Goal: Information Seeking & Learning: Find specific page/section

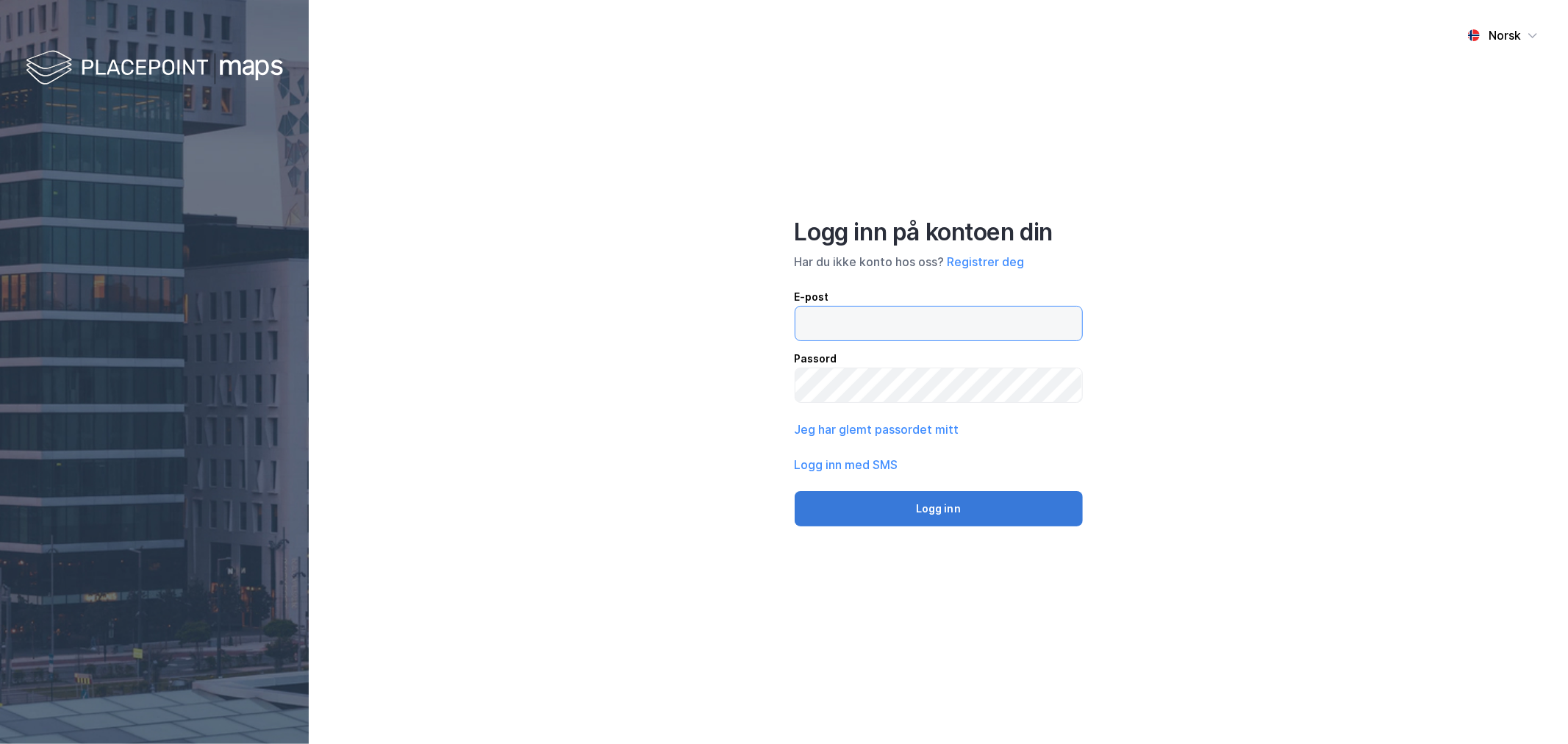
type input "[EMAIL_ADDRESS][DOMAIN_NAME]"
click at [878, 510] on button "Logg inn" at bounding box center [938, 509] width 288 height 36
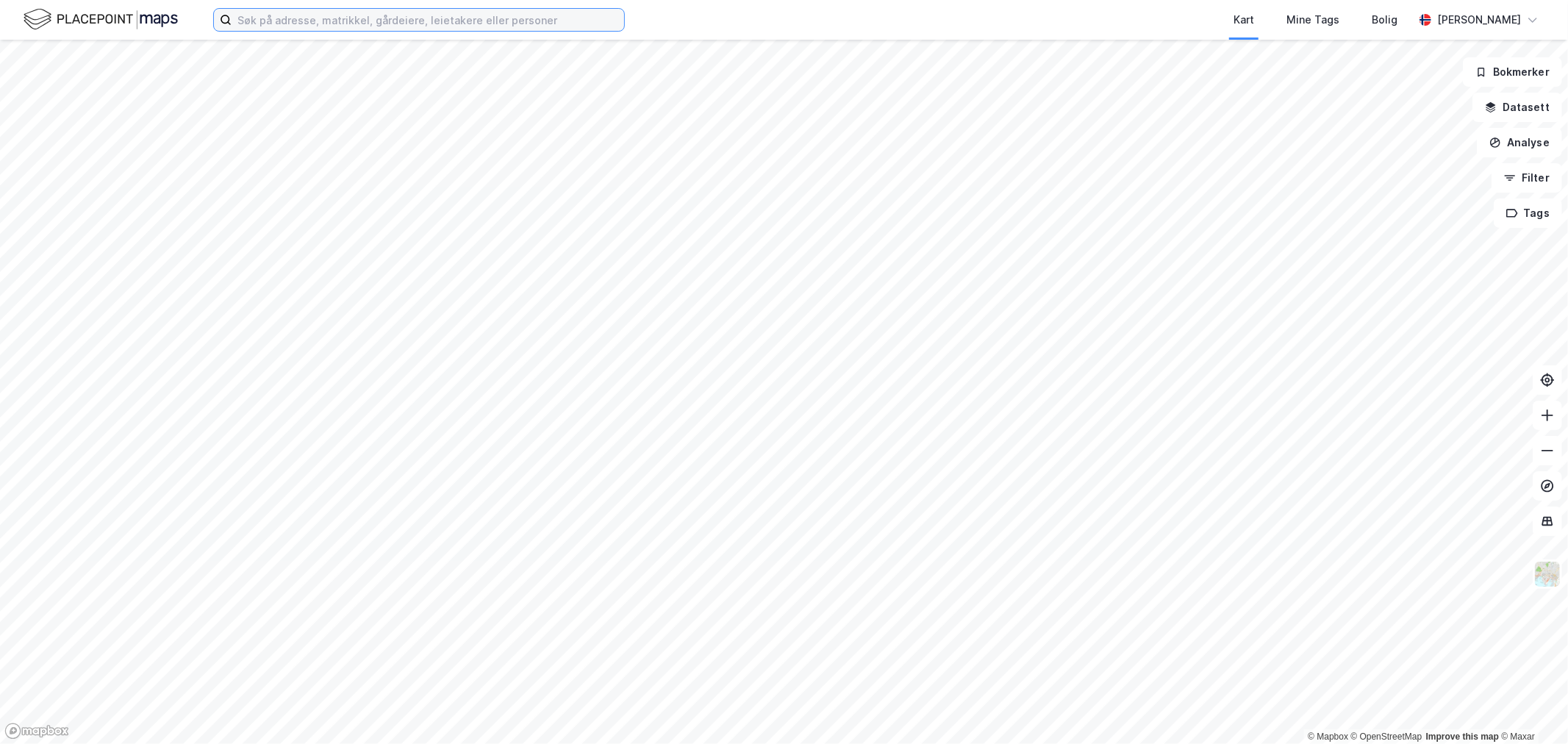
click at [413, 17] on input at bounding box center [428, 20] width 393 height 22
click at [359, 32] on div "osterhau Kart Mine Tags Bolig [PERSON_NAME]" at bounding box center [784, 20] width 1568 height 40
click at [359, 27] on input "osterhau" at bounding box center [418, 20] width 375 height 22
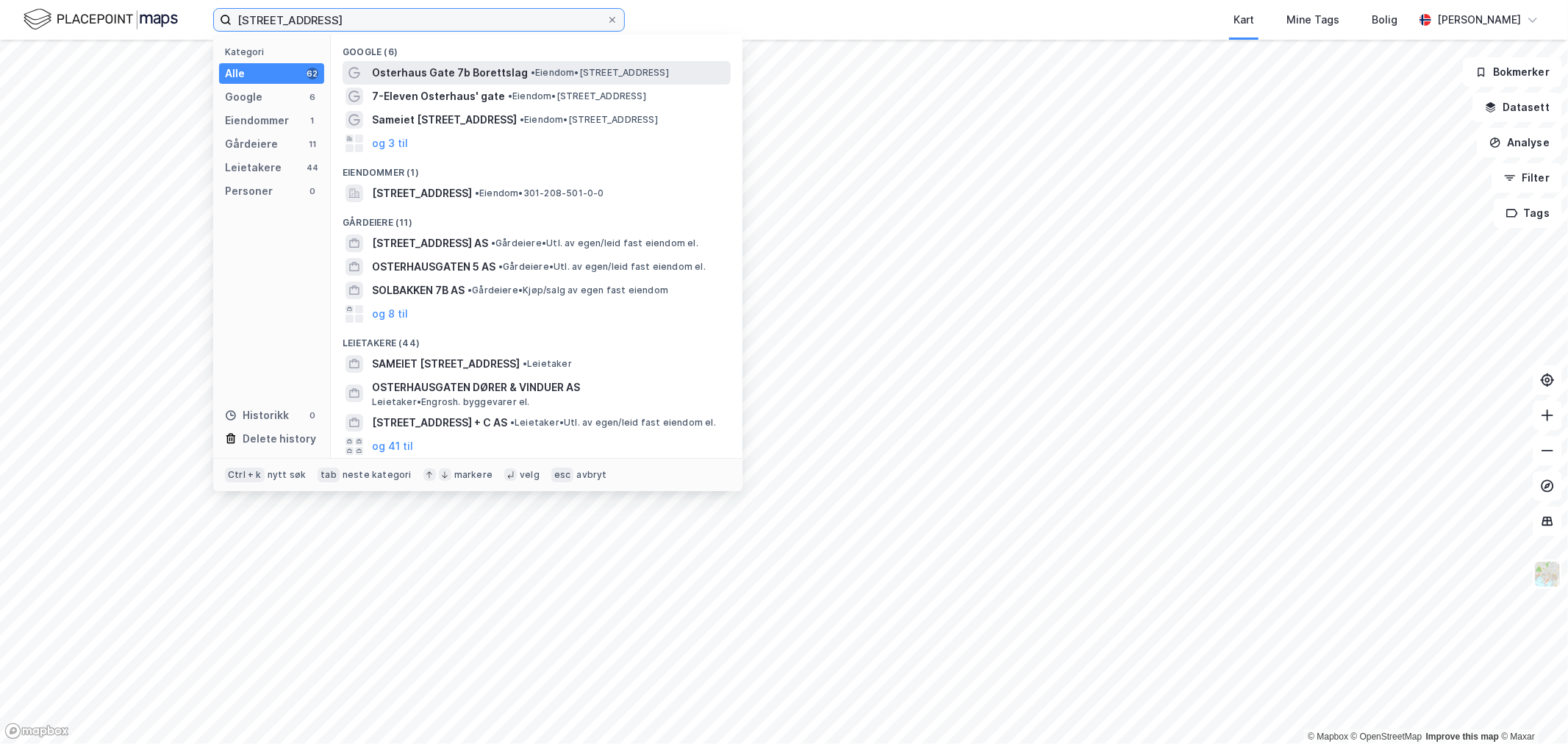
type input "[STREET_ADDRESS]"
click at [468, 74] on span "Osterhaus Gate 7b Borettslag" at bounding box center [450, 73] width 156 height 17
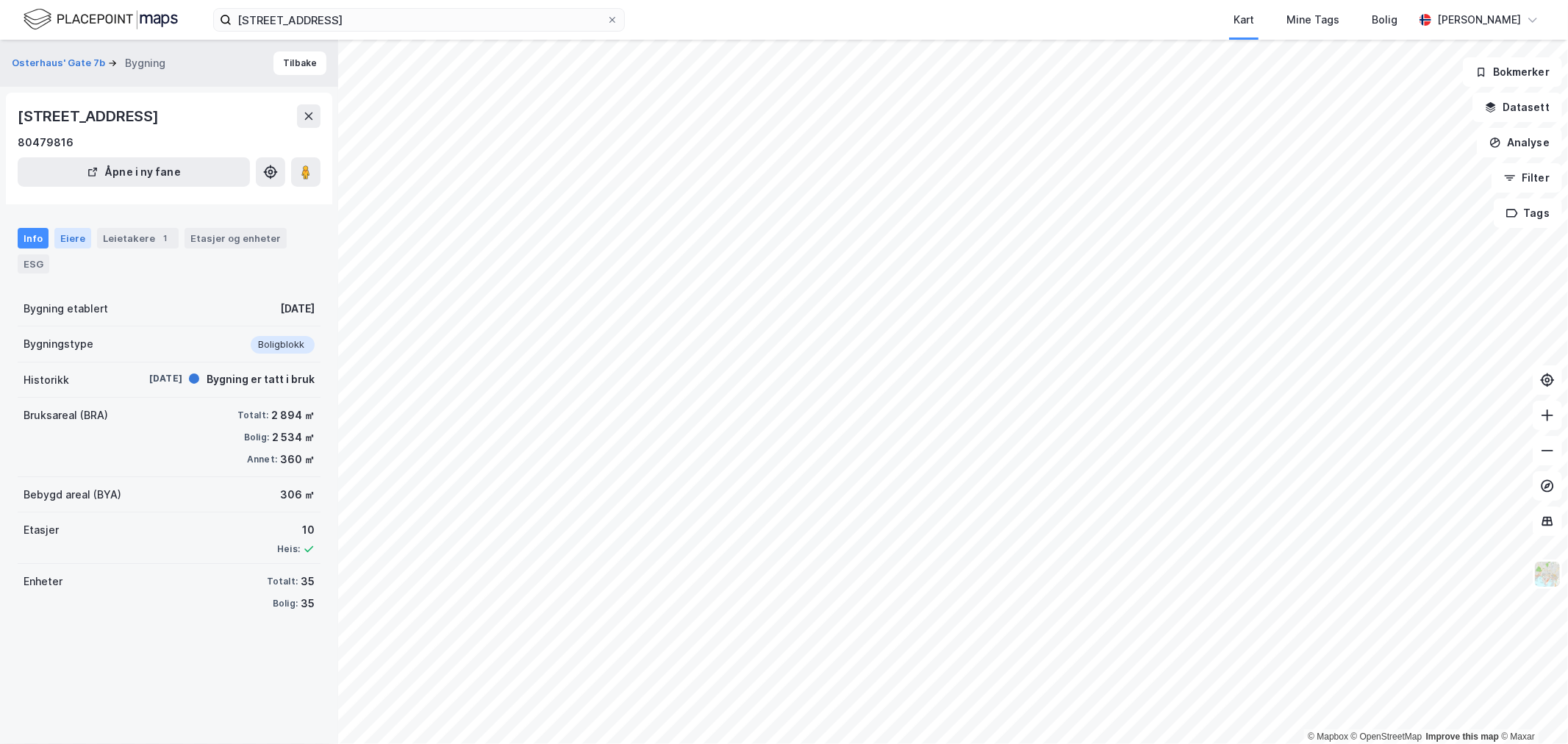
click at [63, 238] on div "Eiere" at bounding box center [73, 238] width 36 height 21
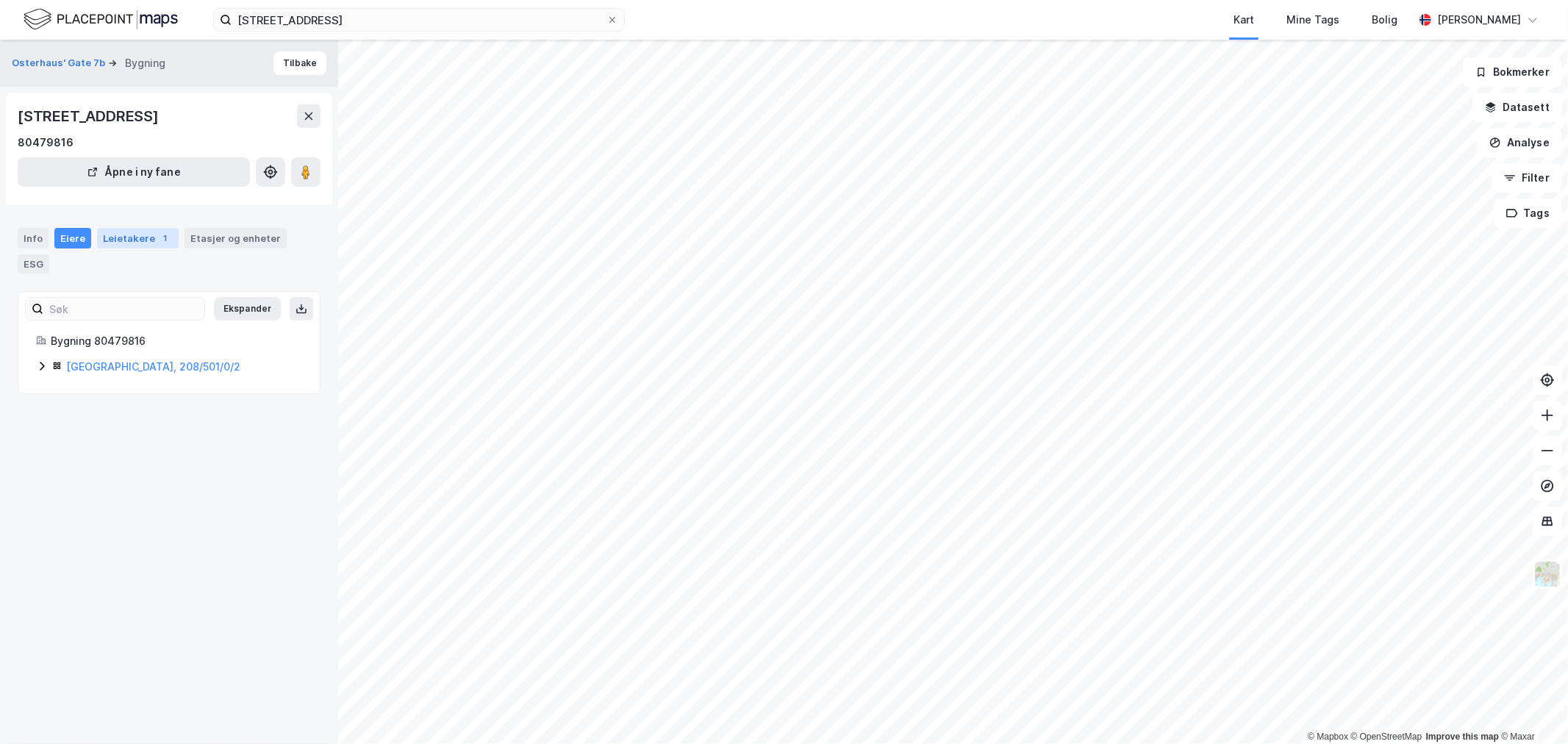
click at [112, 246] on div "Leietakere 1" at bounding box center [138, 238] width 82 height 21
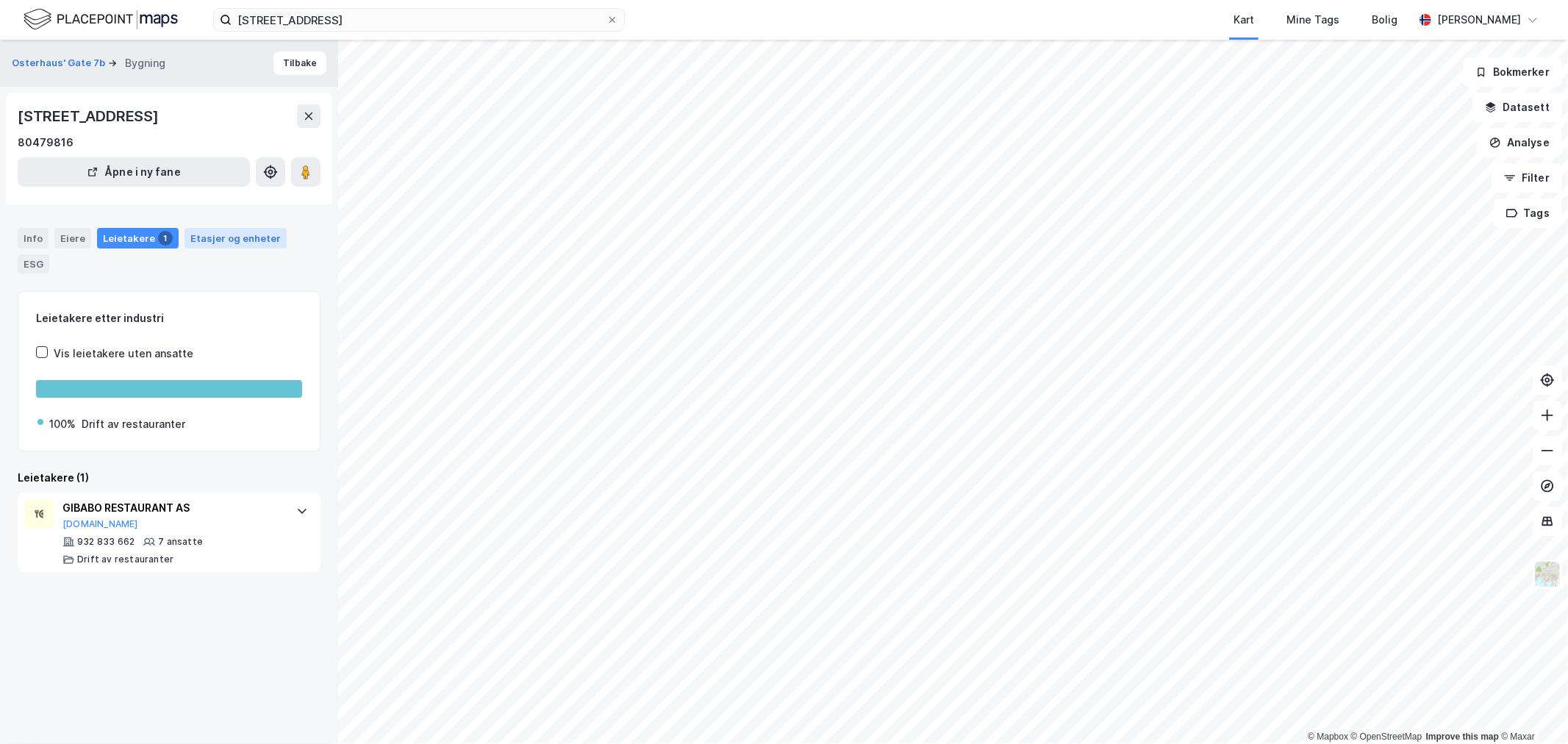
click at [251, 243] on div "Etasjer og enheter" at bounding box center [235, 238] width 90 height 13
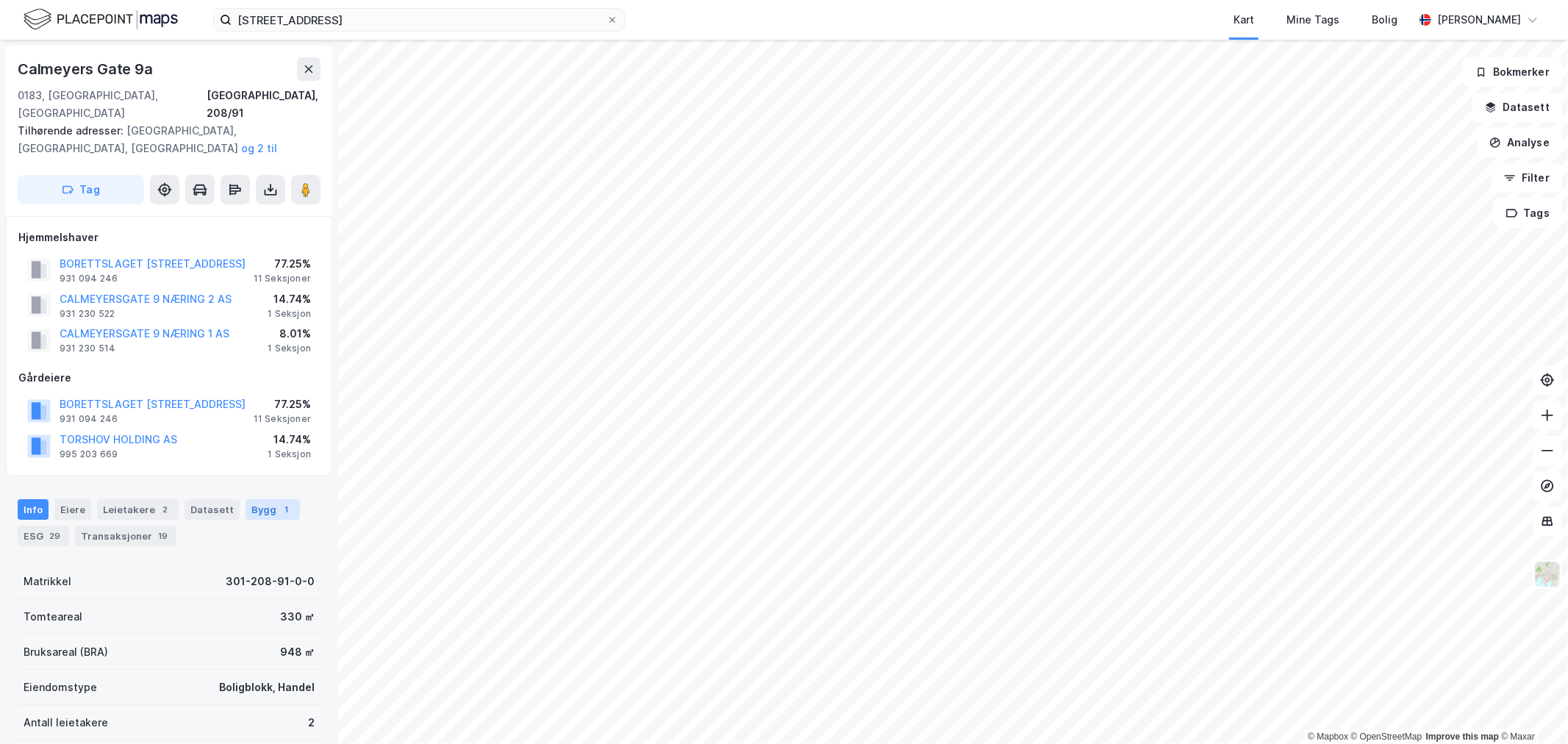
click at [253, 499] on div "Bygg 1" at bounding box center [272, 509] width 55 height 21
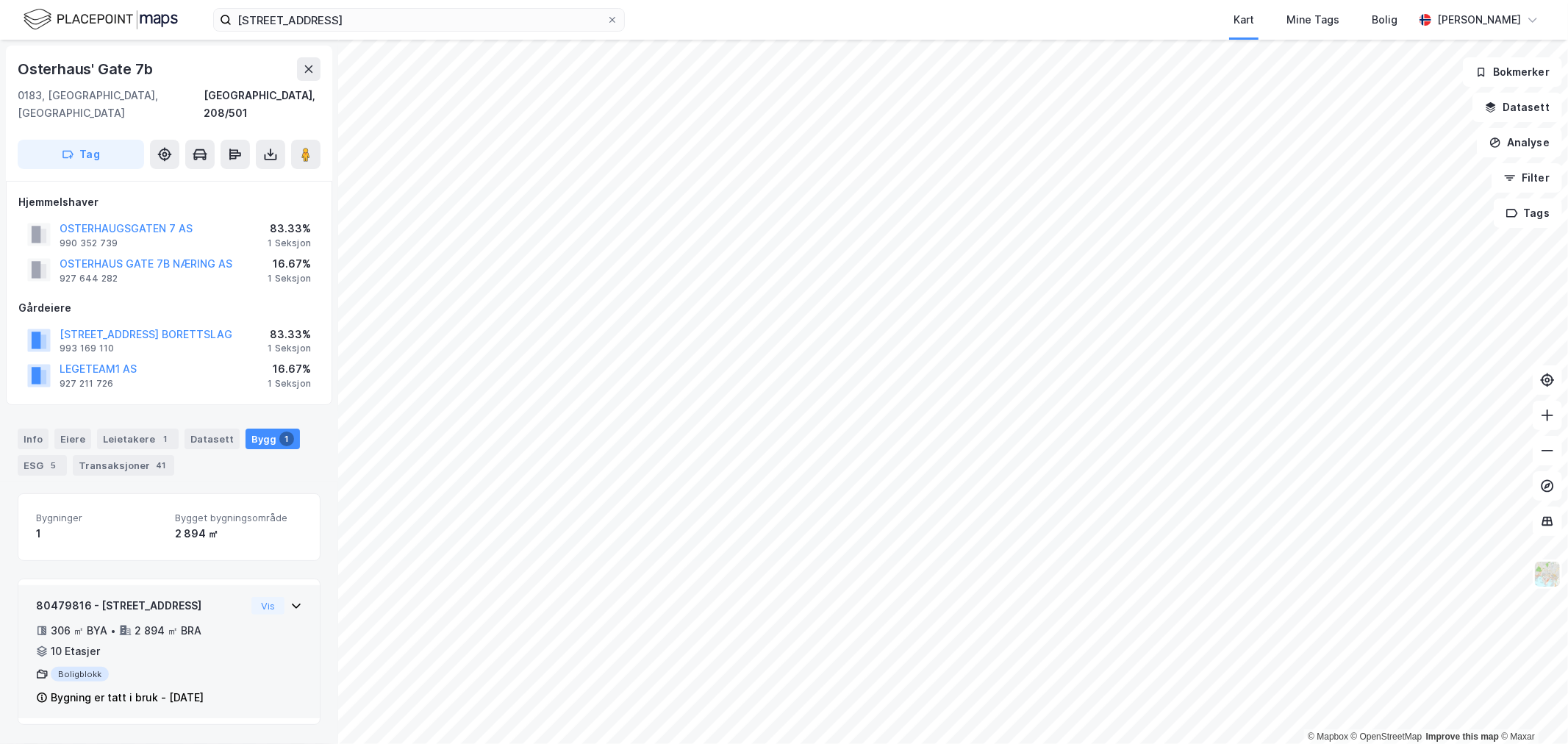
click at [189, 599] on div "80479816 - Osterhaus' gate 7B 306 ㎡ BYA • 2 894 ㎡ BRA • 10 Etasjer Boligblokk B…" at bounding box center [140, 652] width 210 height 110
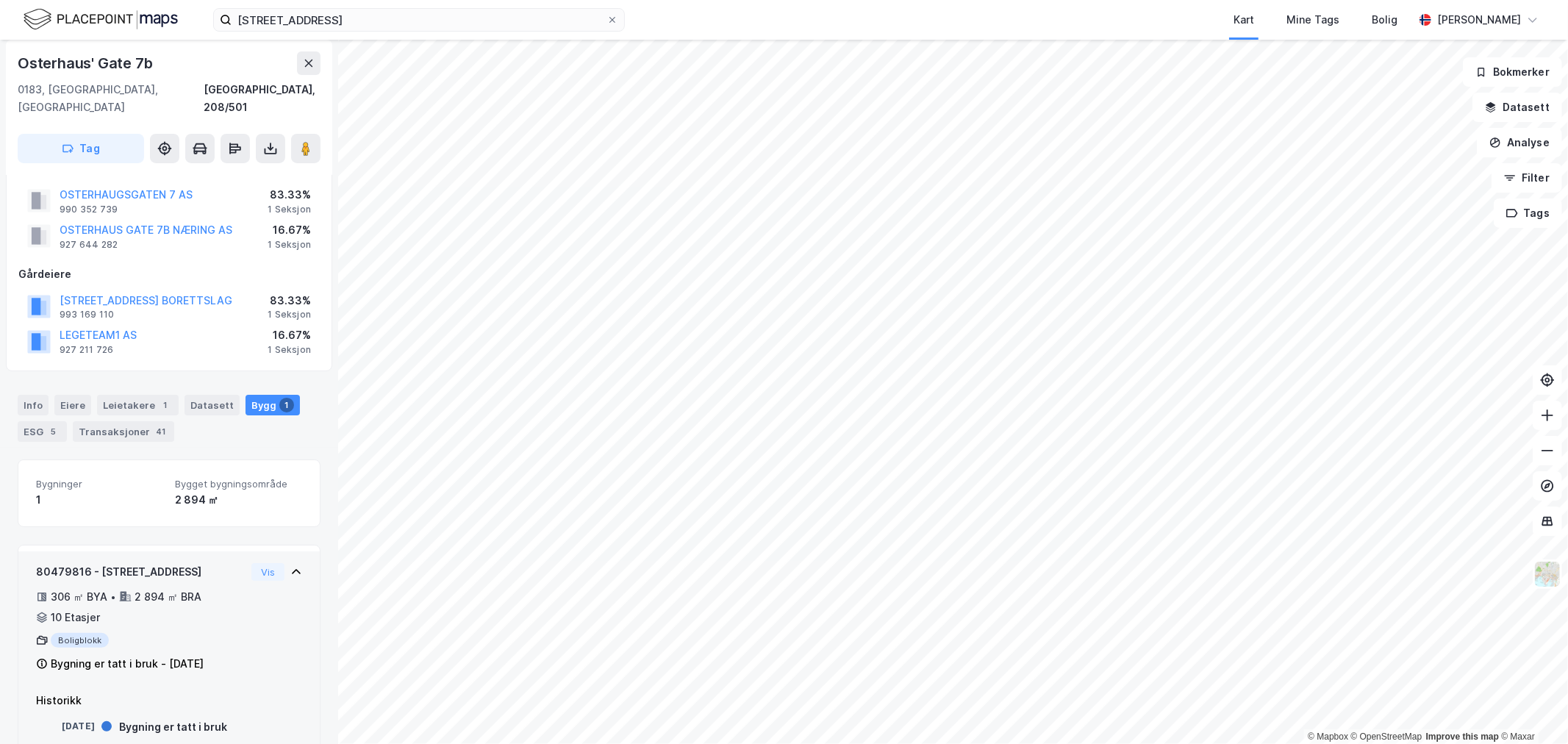
scroll to position [50, 0]
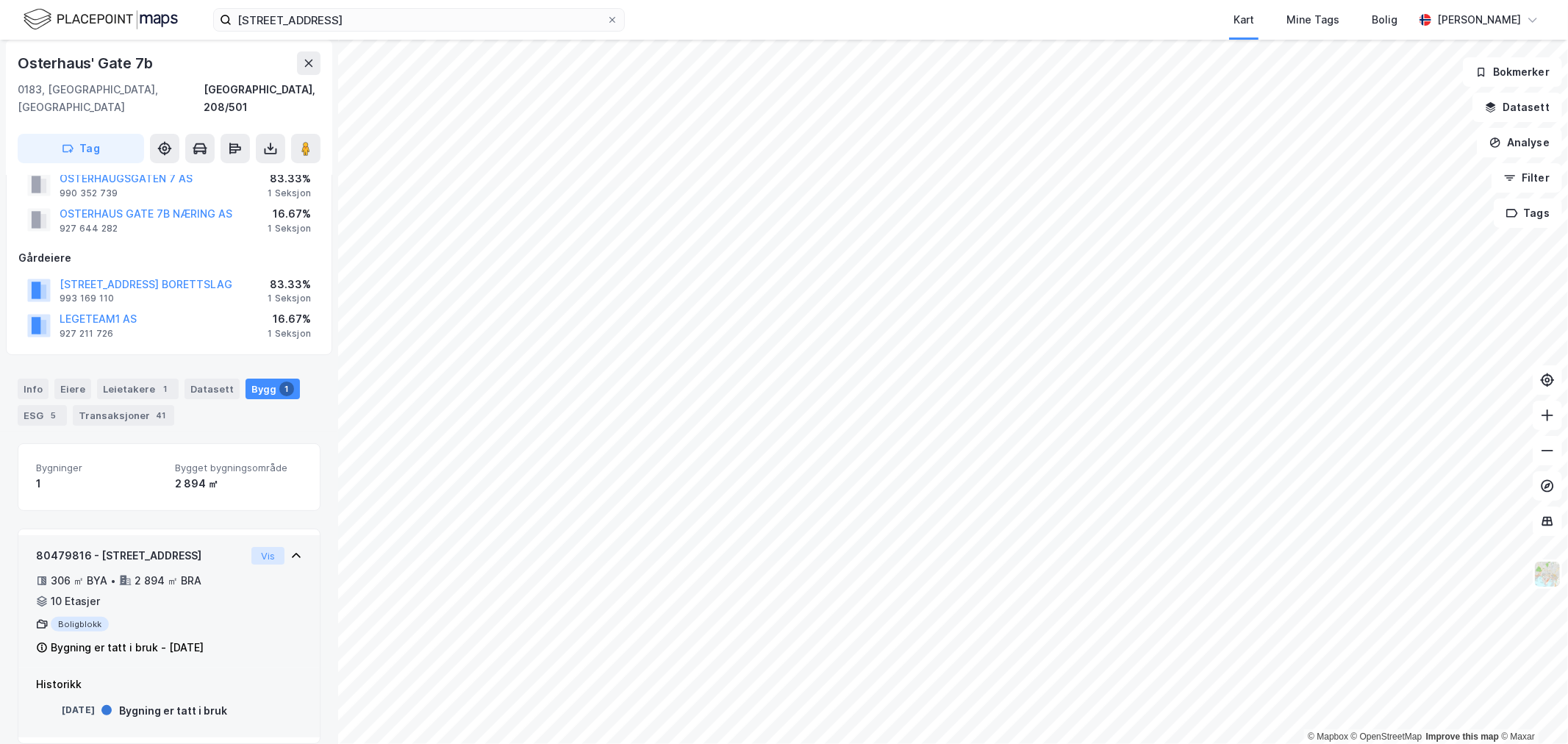
click at [270, 548] on button "Vis" at bounding box center [268, 556] width 33 height 17
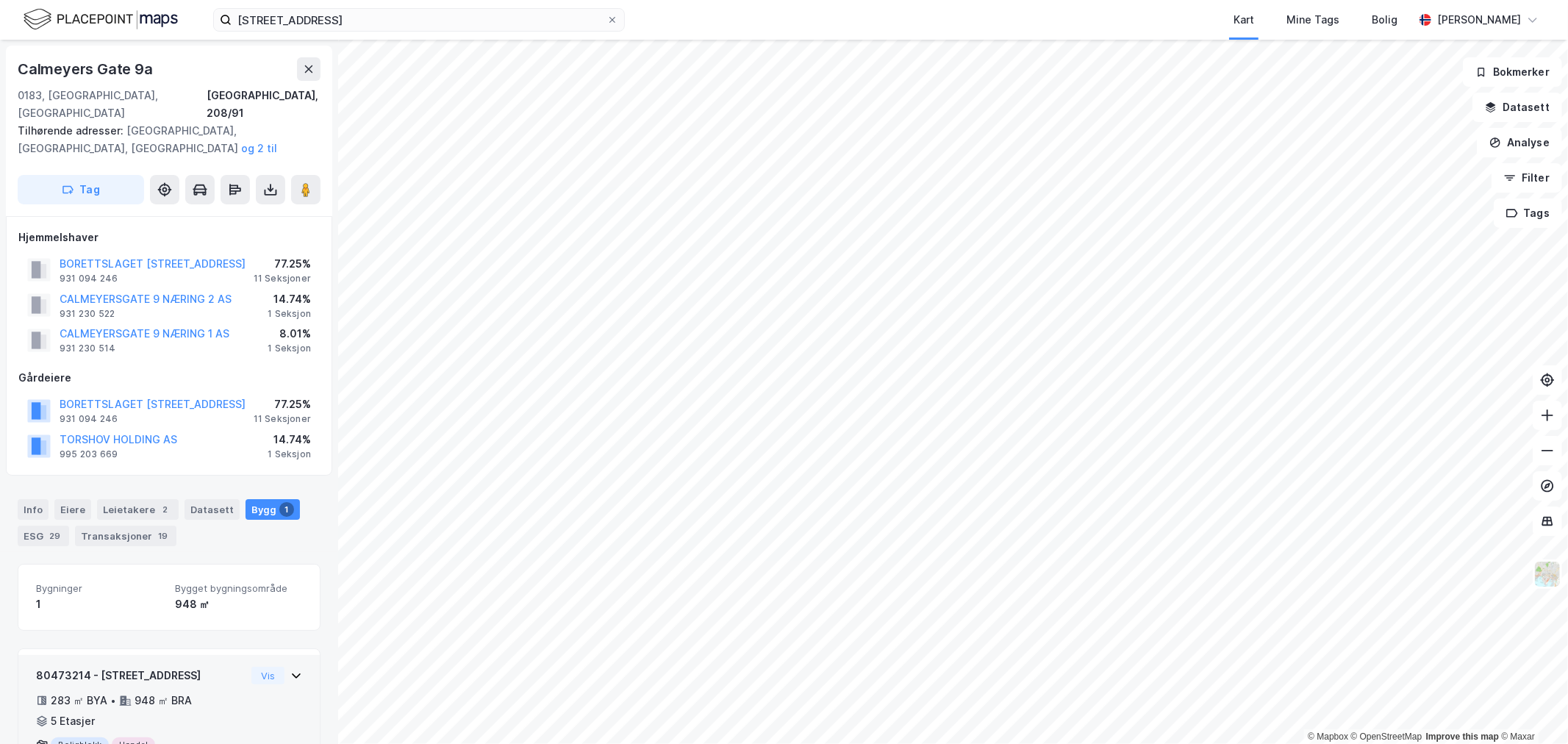
scroll to position [52, 0]
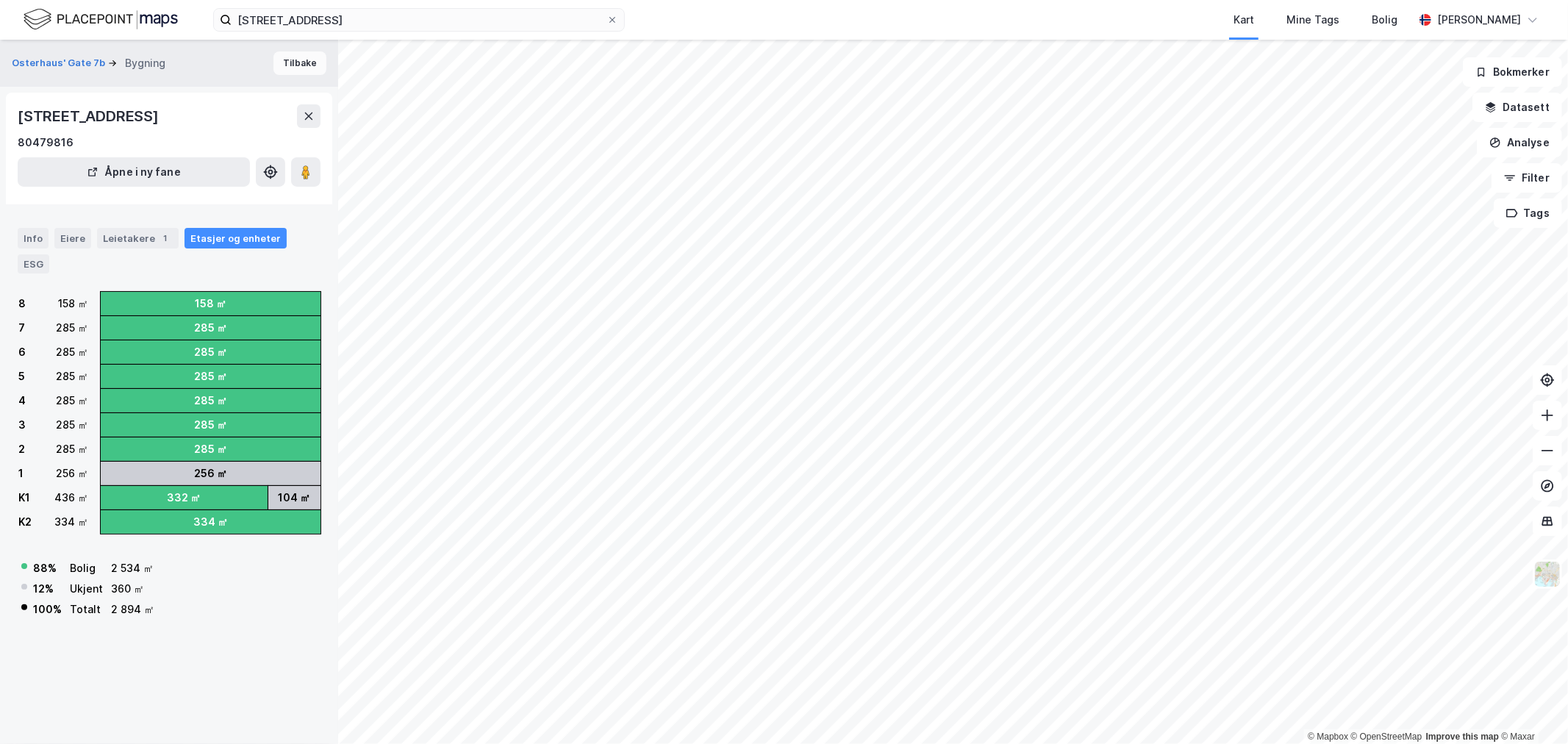
click at [282, 63] on button "Tilbake" at bounding box center [299, 63] width 53 height 24
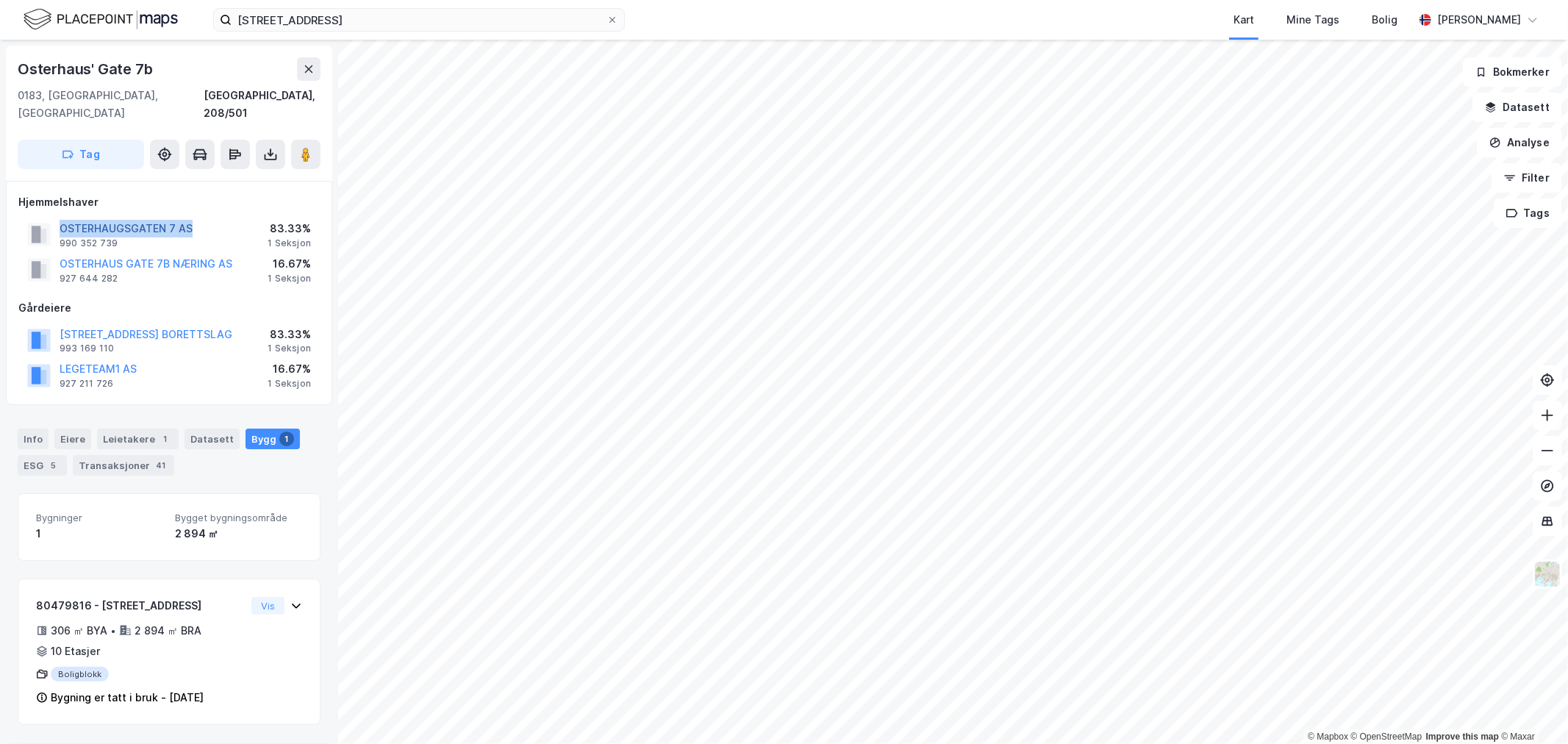
drag, startPoint x: 207, startPoint y: 209, endPoint x: 63, endPoint y: 213, distance: 144.1
click at [63, 217] on div "OSTERHAUGSGATEN 7 AS 990 352 739 83.33% 1 Seksjon" at bounding box center [169, 235] width 302 height 36
click at [71, 429] on div "Eiere" at bounding box center [73, 439] width 36 height 21
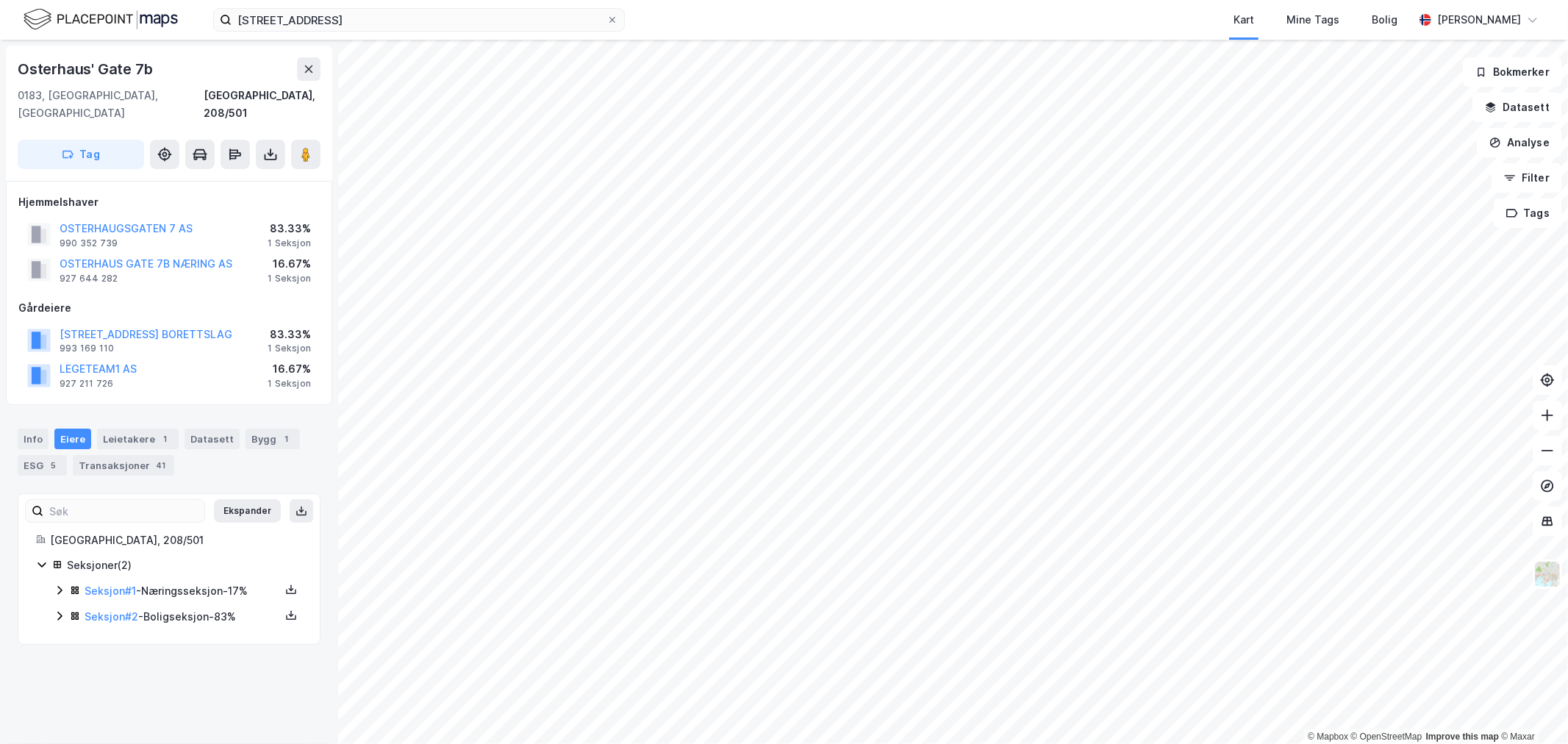
click at [61, 612] on icon at bounding box center [59, 616] width 5 height 9
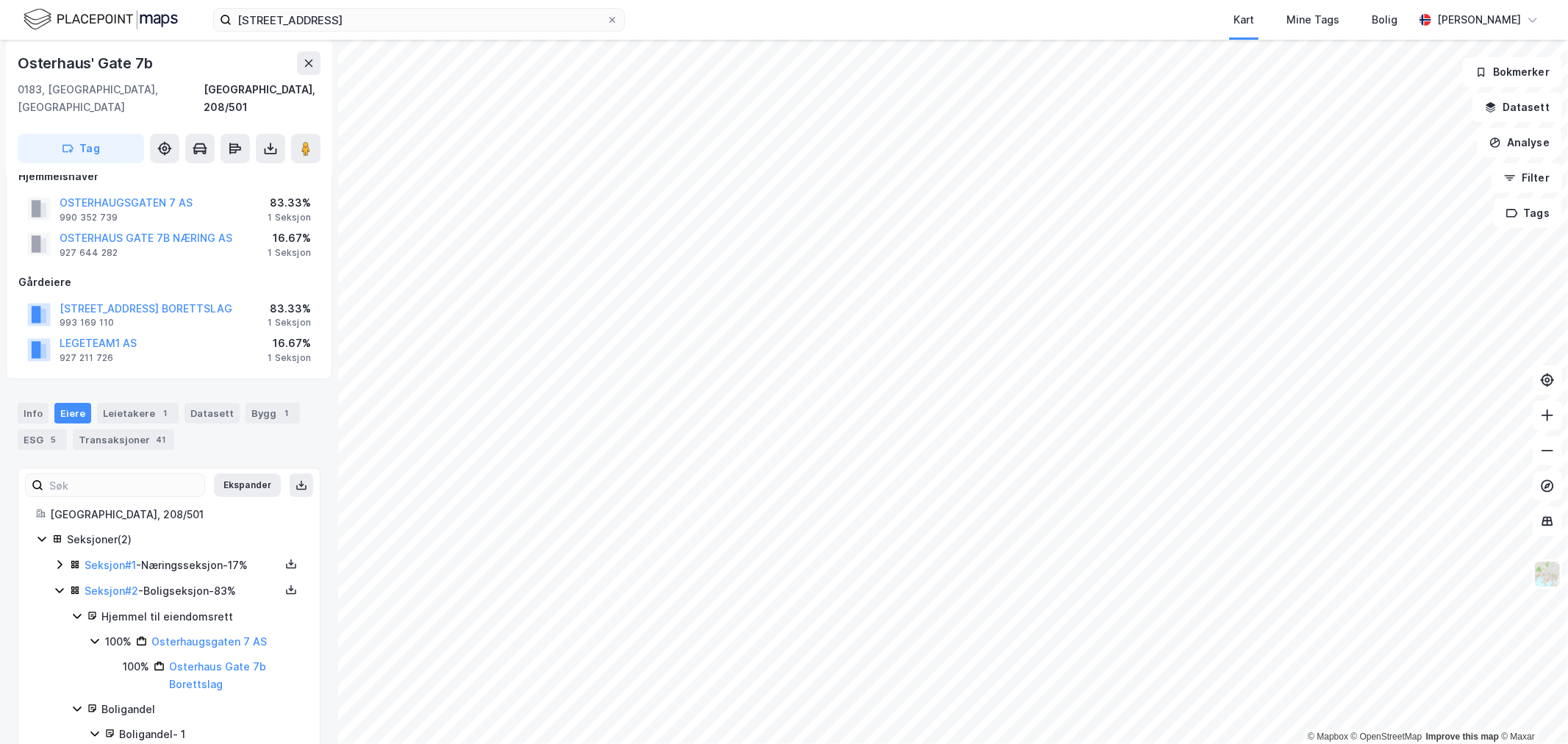
scroll to position [8, 0]
